Goal: Check status: Check status

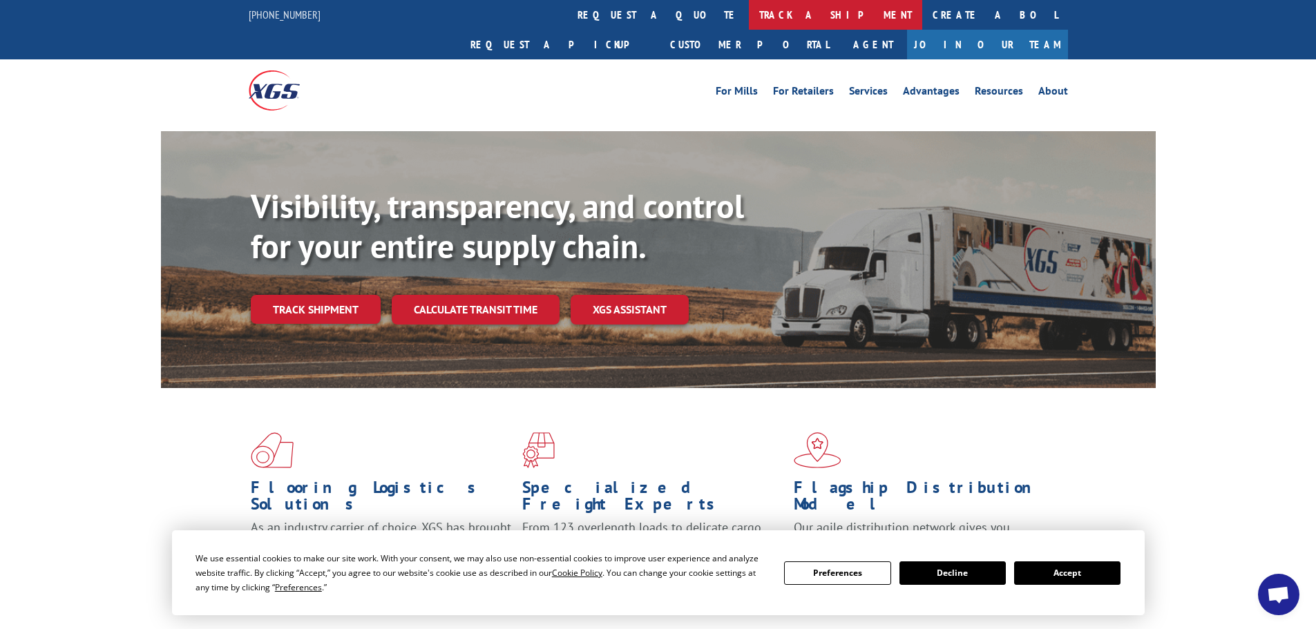
click at [749, 11] on link "track a shipment" at bounding box center [835, 15] width 173 height 30
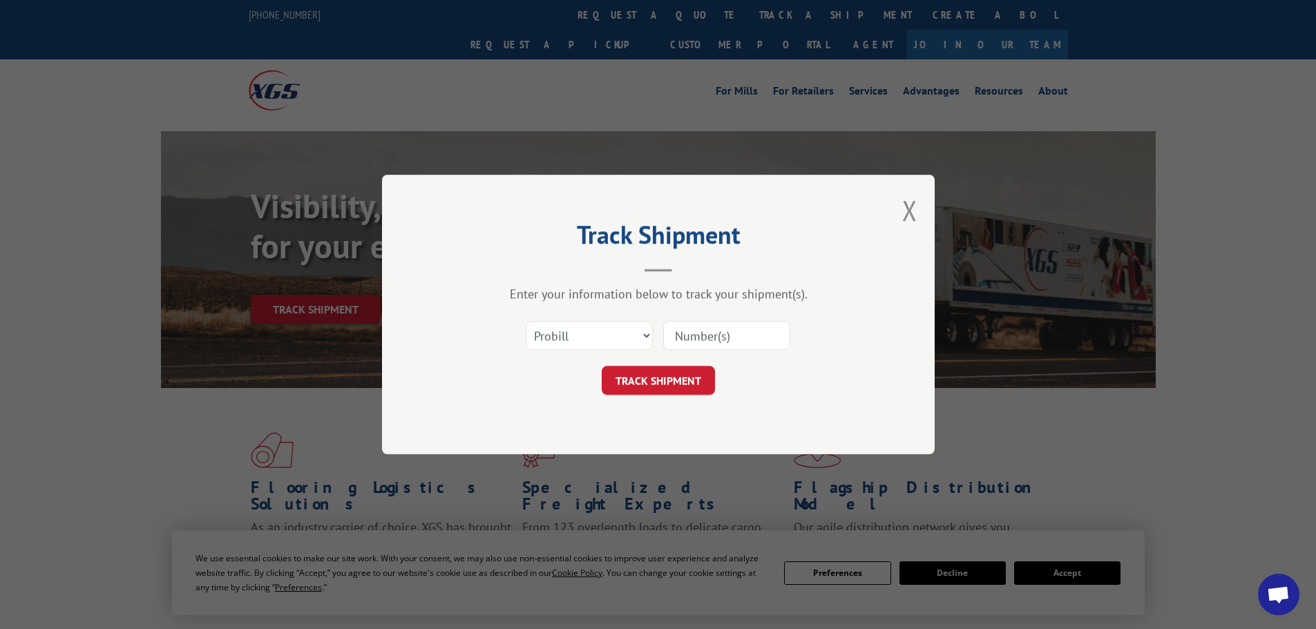
click at [695, 331] on input at bounding box center [726, 335] width 127 height 29
paste input "17472898"
type input "17472898"
click at [658, 378] on button "TRACK SHIPMENT" at bounding box center [657, 380] width 113 height 29
